Goal: Communication & Community: Answer question/provide support

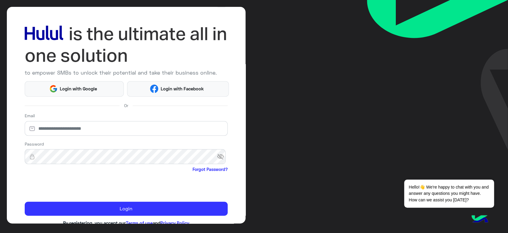
scroll to position [34, 0]
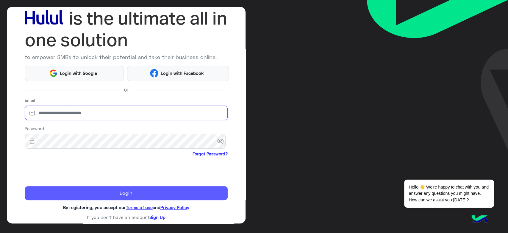
type input "**********"
click at [114, 195] on button "Login" at bounding box center [126, 193] width 203 height 14
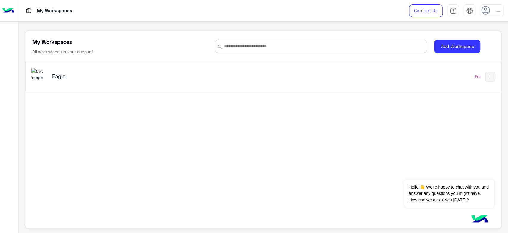
click at [62, 77] on h5 "Eagle" at bounding box center [135, 75] width 167 height 7
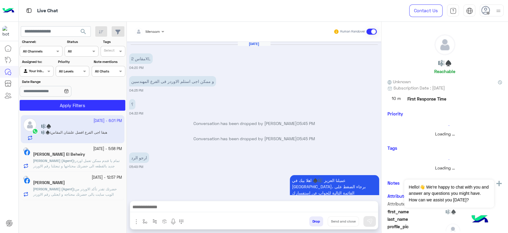
scroll to position [357, 0]
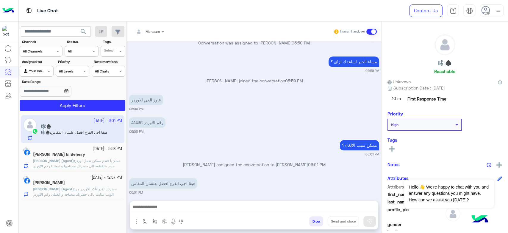
click at [493, 9] on div at bounding box center [492, 10] width 24 height 12
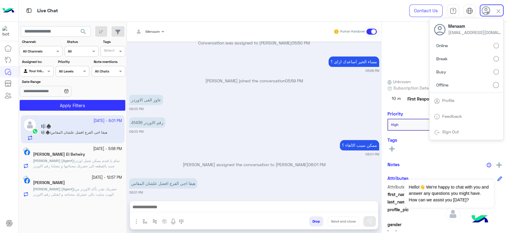
click at [454, 49] on label "Online" at bounding box center [466, 45] width 65 height 11
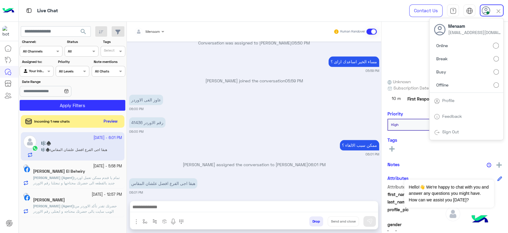
click at [107, 119] on button "Preview" at bounding box center [111, 121] width 18 height 8
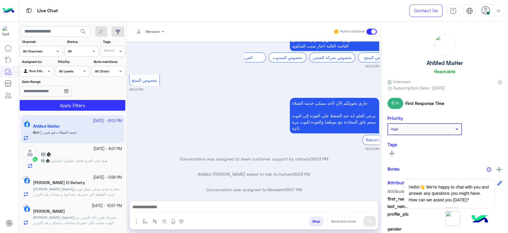
scroll to position [750, 0]
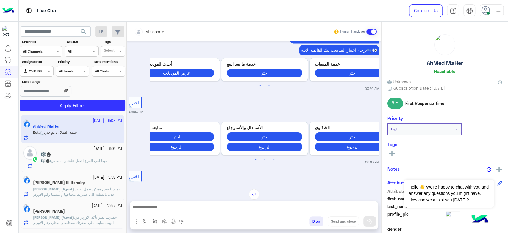
click at [147, 33] on span "Menaam" at bounding box center [153, 31] width 14 height 4
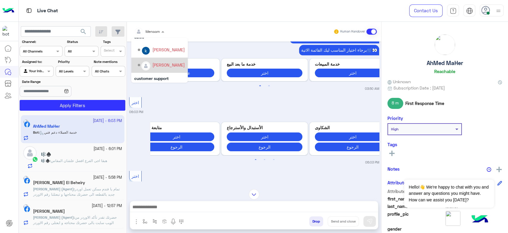
scroll to position [38, 0]
click at [258, 95] on div "اختر 06:03 PM" at bounding box center [254, 104] width 250 height 18
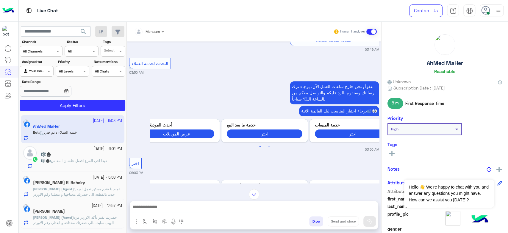
scroll to position [717, 0]
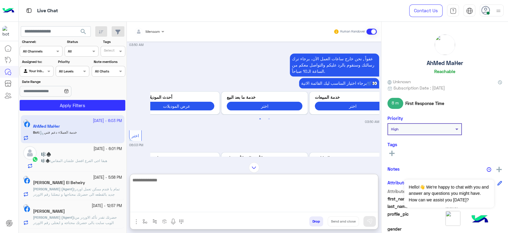
click at [160, 206] on textarea at bounding box center [254, 194] width 248 height 36
type textarea "*"
type textarea "**********"
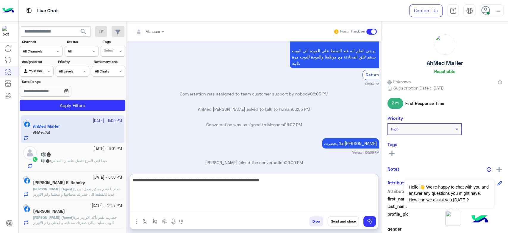
scroll to position [1003, 0]
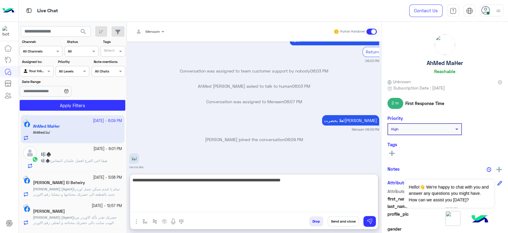
type textarea "**********"
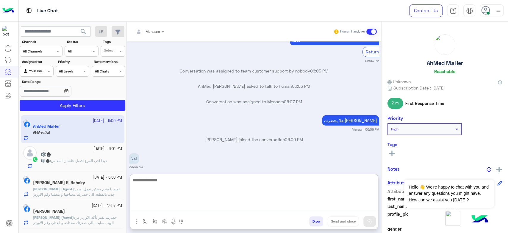
scroll to position [1032, 0]
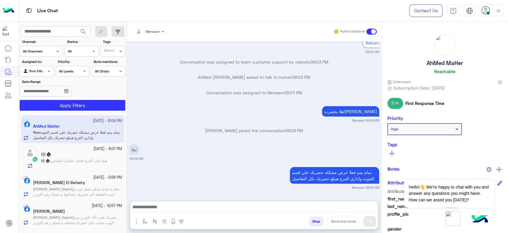
click at [430, 63] on h5 "AhMed MaHer" at bounding box center [445, 63] width 36 height 7
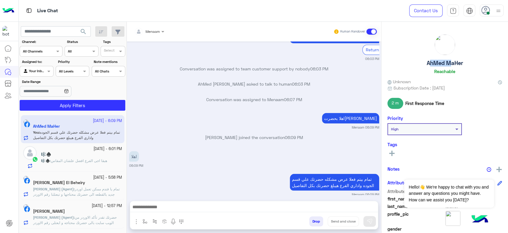
click at [430, 63] on h5 "AhMed MaHer" at bounding box center [445, 63] width 36 height 7
copy h5 "AhMed MaHer"
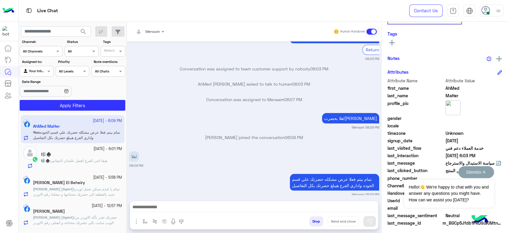
scroll to position [113, 0]
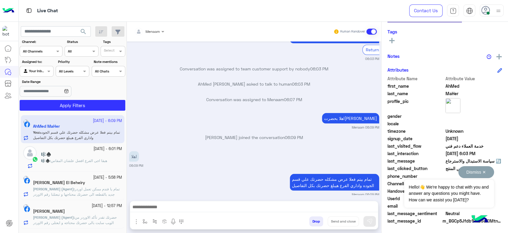
click at [485, 171] on button "Dismiss ✕" at bounding box center [477, 172] width 36 height 12
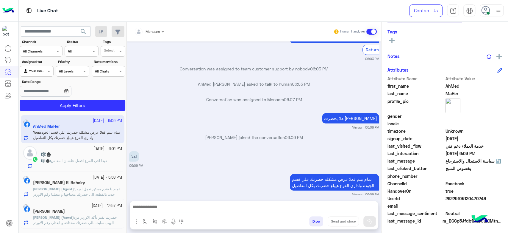
click at [462, 197] on span "26225105120470749" at bounding box center [474, 198] width 57 height 6
copy span "26225105120470749"
click at [92, 161] on span "هبقا اجى الفرع افضل علشان المقاس" at bounding box center [79, 160] width 56 height 4
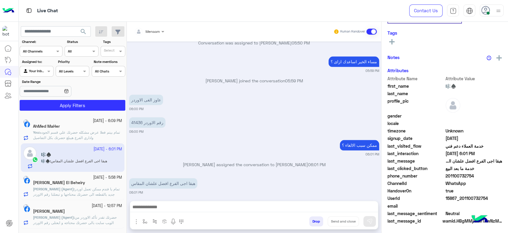
scroll to position [113, 0]
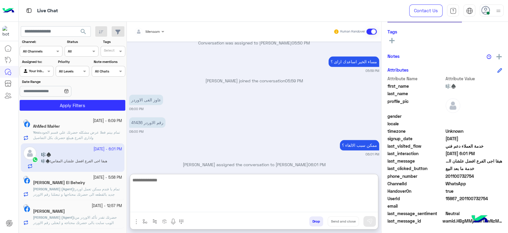
click at [161, 207] on textarea at bounding box center [254, 194] width 248 height 36
type textarea "**********"
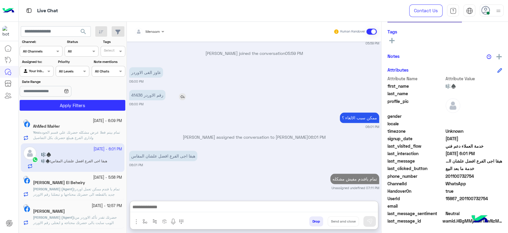
click at [134, 90] on p "رقم الاوردر 41436" at bounding box center [147, 95] width 36 height 10
click at [134, 69] on p "عاوز الغى الاوردر" at bounding box center [146, 73] width 34 height 10
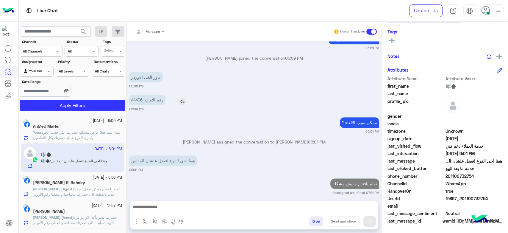
click at [134, 94] on p "رقم الاوردر 41436" at bounding box center [147, 99] width 36 height 10
copy p "41436"
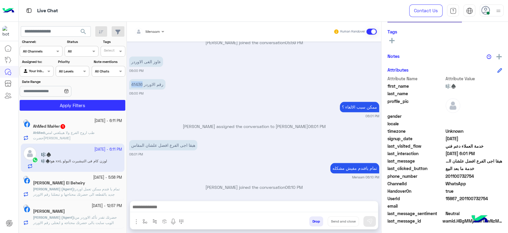
scroll to position [418, 0]
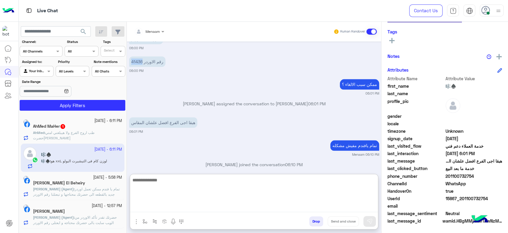
click at [166, 207] on textarea at bounding box center [254, 194] width 248 height 36
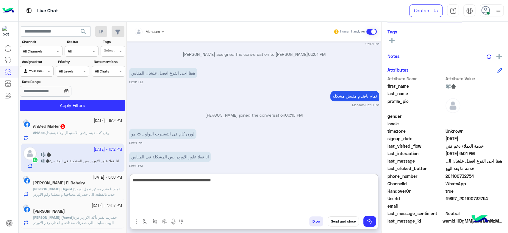
type textarea "**********"
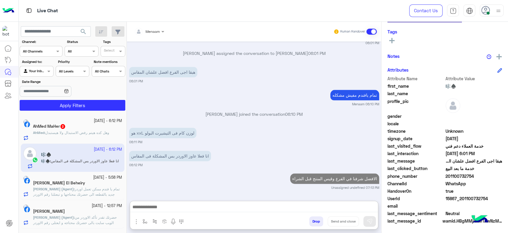
click at [65, 135] on span "وهل كده هيتم رفض الاستبدال ولا هيستبدل" at bounding box center [77, 132] width 64 height 4
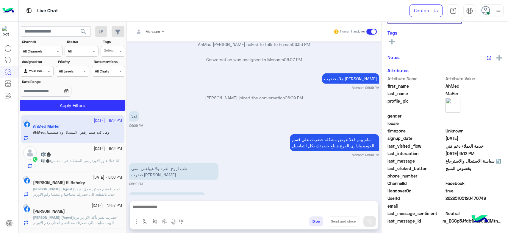
scroll to position [113, 0]
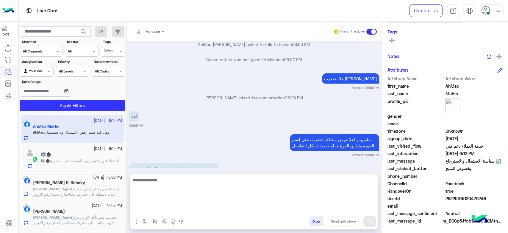
click at [167, 210] on textarea at bounding box center [254, 194] width 248 height 36
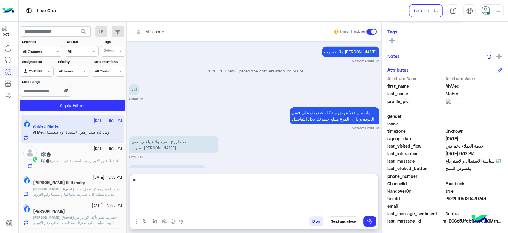
type textarea "*"
type textarea "**********"
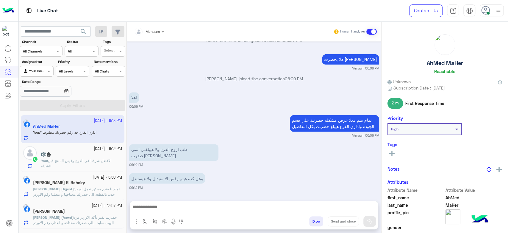
scroll to position [627, 0]
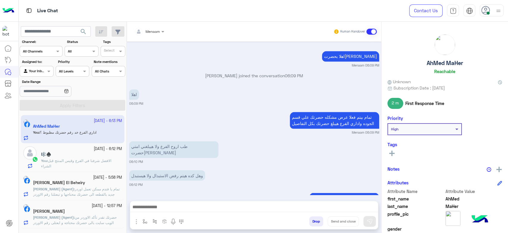
click at [77, 171] on div "[DATE] - 6:12 PM 🎼♠️ You : الافضل شرفنا في الفرع وقيس المنتج قبل الشراء" at bounding box center [73, 157] width 104 height 28
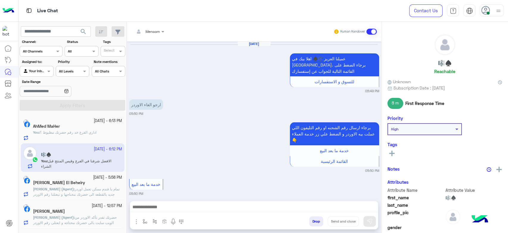
scroll to position [362, 0]
